Goal: Transaction & Acquisition: Book appointment/travel/reservation

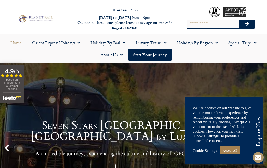
click at [231, 151] on link "Accept All" at bounding box center [229, 151] width 21 height 8
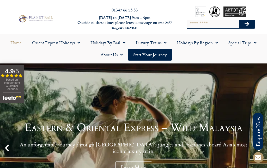
scroll to position [11, 0]
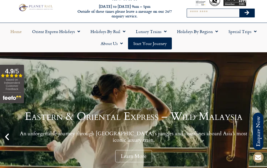
click at [163, 30] on span "Menu" at bounding box center [163, 31] width 5 height 9
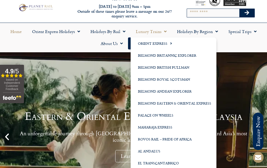
click at [146, 46] on link "Orient Express" at bounding box center [174, 44] width 86 height 12
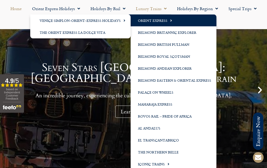
scroll to position [58, 0]
click at [64, 85] on div "Seven Stars Kyushu: Japan by Luxury Train An incredible journey, experiencing t…" at bounding box center [133, 90] width 241 height 56
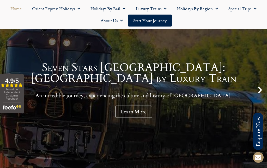
click at [144, 9] on link "Luxury Trains" at bounding box center [151, 9] width 41 height 12
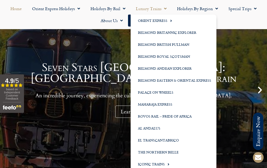
click at [163, 12] on span "Menu" at bounding box center [163, 8] width 5 height 9
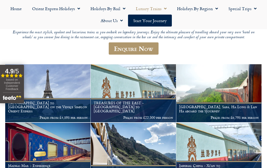
scroll to position [60, 0]
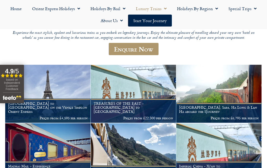
click at [48, 116] on p "Prices from £4,595 per person" at bounding box center [47, 118] width 79 height 4
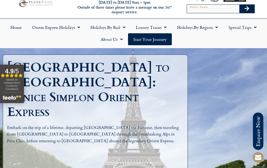
scroll to position [15, 0]
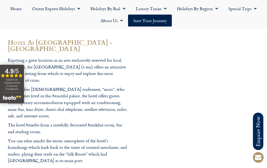
scroll to position [1544, 0]
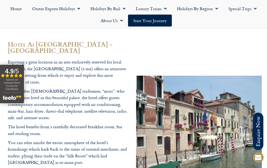
click at [8, 140] on p "You can relax amidst the exotic atmosphere of the hotel’s furnishings which har…" at bounding box center [68, 153] width 120 height 27
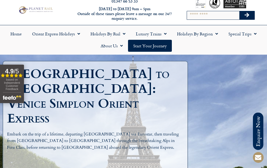
scroll to position [0, 0]
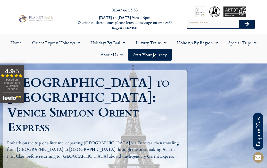
click at [166, 44] on span "Menu" at bounding box center [163, 42] width 5 height 9
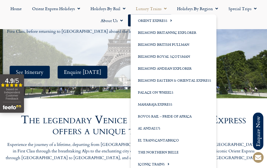
scroll to position [126, 0]
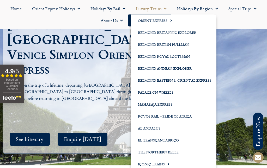
click at [158, 18] on link "Orient Express" at bounding box center [174, 21] width 86 height 12
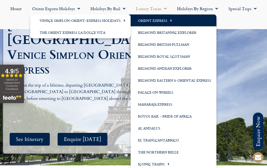
scroll to position [58, 0]
click at [76, 11] on span "Menu" at bounding box center [77, 8] width 5 height 9
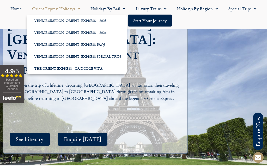
click at [76, 32] on link "Venice Simplon-Orient-Express – 2026" at bounding box center [77, 33] width 100 height 12
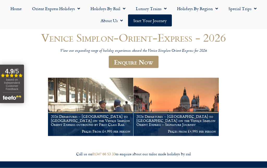
scroll to position [42, 0]
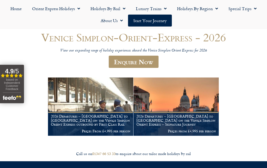
click at [93, 118] on h1 "2026 Departures – Venice to London on the Venice Simplon Orient Express outboun…" at bounding box center [90, 120] width 79 height 12
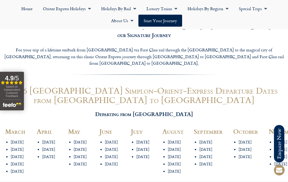
scroll to position [567, 0]
click at [172, 9] on span "Menu" at bounding box center [174, 8] width 5 height 9
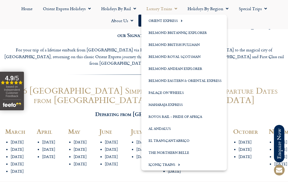
click at [163, 163] on link "Iconic Trains" at bounding box center [184, 164] width 86 height 12
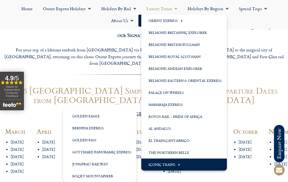
click at [157, 163] on link "Iconic Trains" at bounding box center [184, 164] width 86 height 12
